Goal: Transaction & Acquisition: Purchase product/service

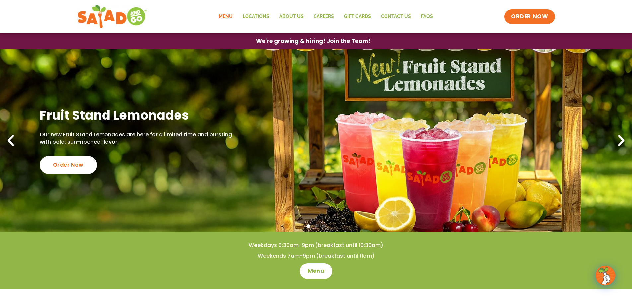
click at [225, 18] on link "Menu" at bounding box center [226, 16] width 24 height 15
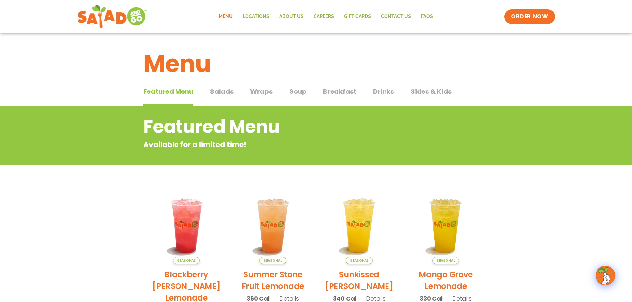
click at [220, 93] on span "Salads" at bounding box center [222, 92] width 24 height 10
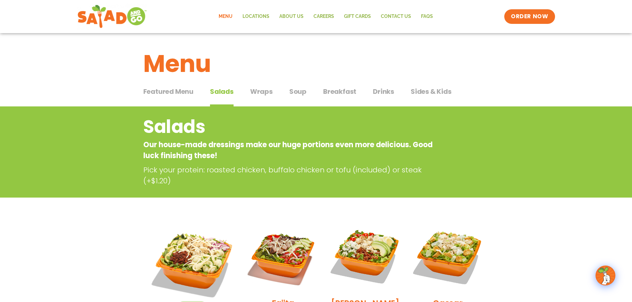
click at [429, 91] on span "Sides & Kids" at bounding box center [430, 92] width 41 height 10
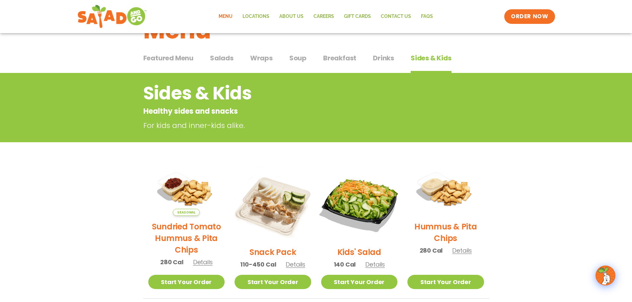
scroll to position [33, 0]
click at [215, 60] on span "Salads" at bounding box center [222, 58] width 24 height 10
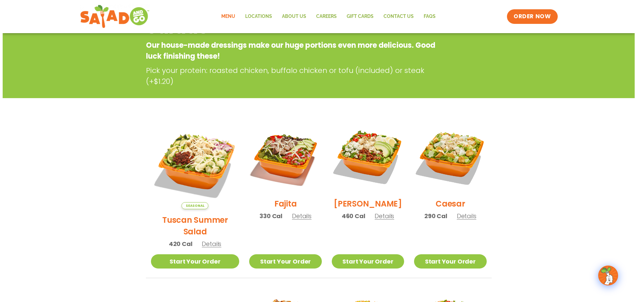
scroll to position [166, 0]
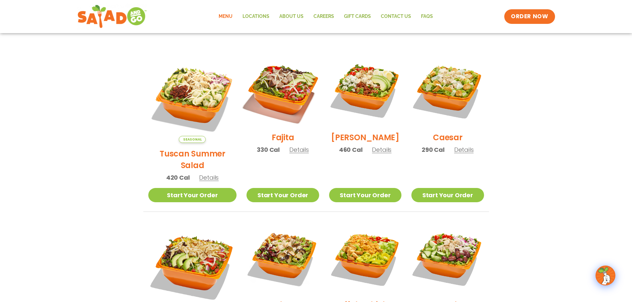
click at [271, 93] on img at bounding box center [282, 90] width 85 height 85
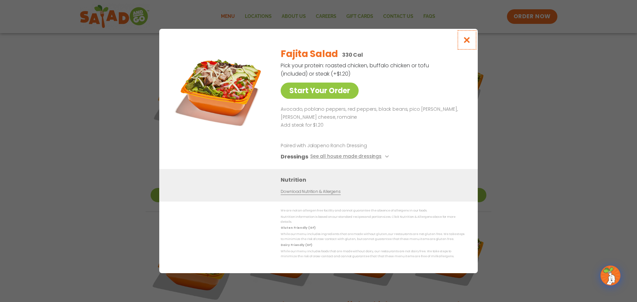
click at [469, 43] on icon "Close modal" at bounding box center [467, 39] width 8 height 7
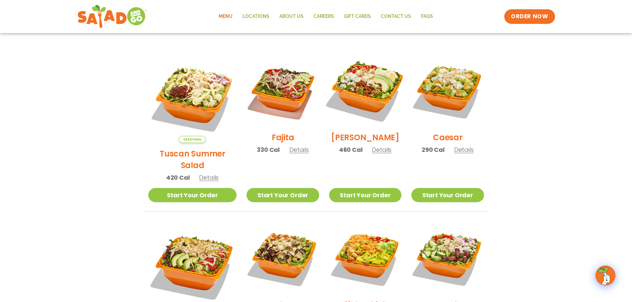
click at [372, 93] on img at bounding box center [365, 90] width 85 height 85
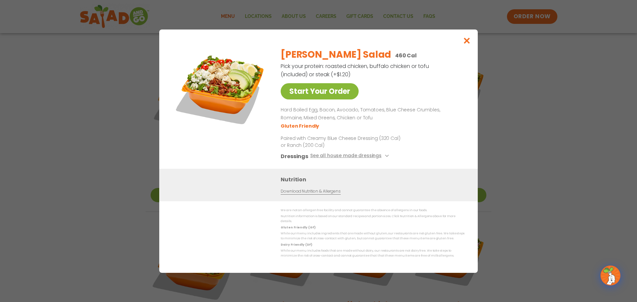
click at [337, 95] on link "Start Your Order" at bounding box center [319, 91] width 78 height 16
